Goal: Find specific page/section: Locate a particular part of the current website

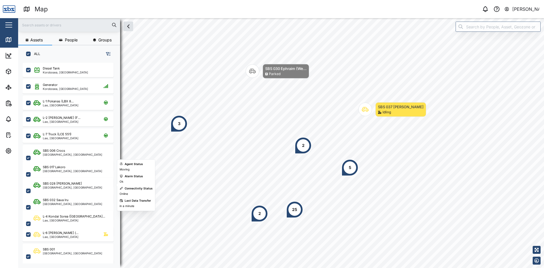
scroll to position [198, 89]
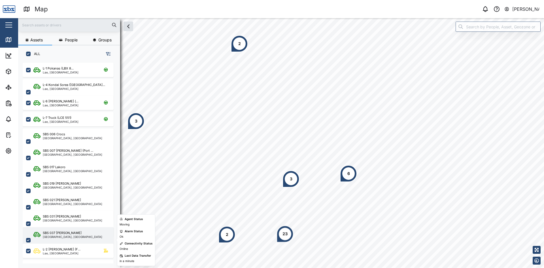
click at [66, 232] on div "SBS 037 [PERSON_NAME]" at bounding box center [62, 232] width 39 height 5
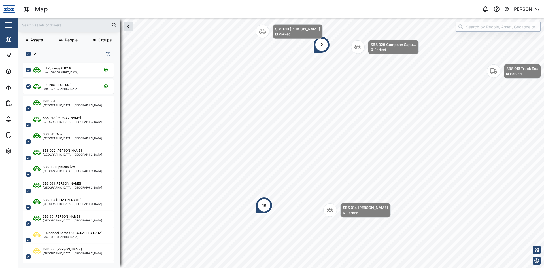
click at [478, 25] on input "search" at bounding box center [497, 27] width 85 height 10
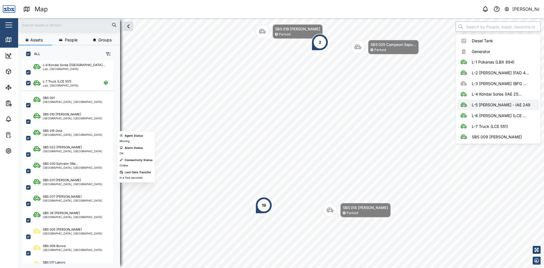
scroll to position [28, 0]
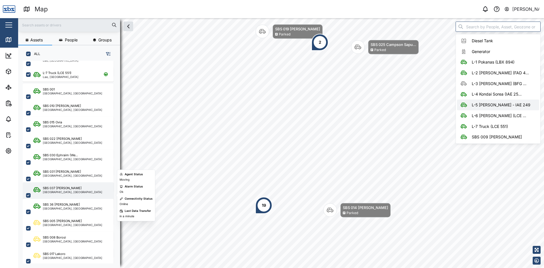
click at [61, 188] on div "SBS 037 [PERSON_NAME]" at bounding box center [62, 187] width 39 height 5
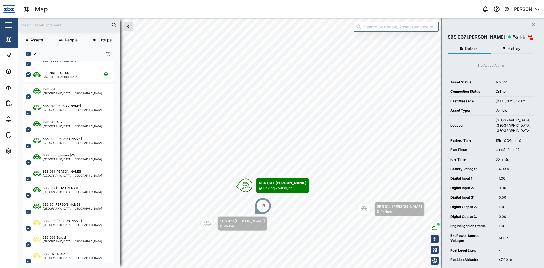
click at [534, 24] on icon "button" at bounding box center [533, 24] width 3 height 3
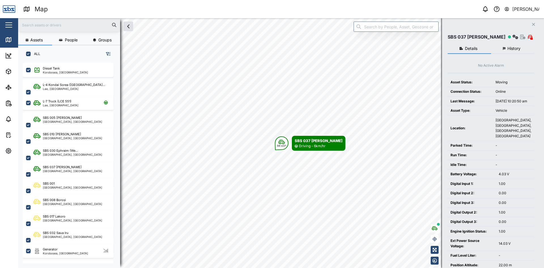
scroll to position [5, 5]
